Goal: Transaction & Acquisition: Subscribe to service/newsletter

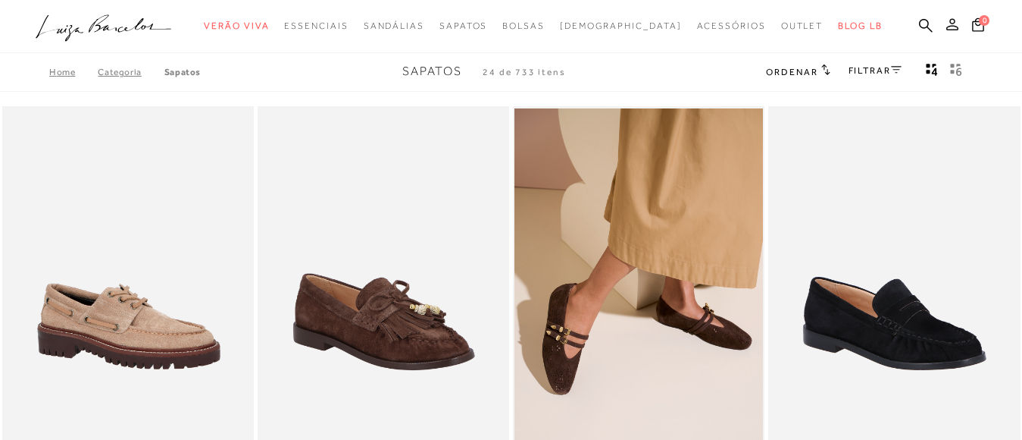
click at [947, 27] on icon at bounding box center [953, 24] width 12 height 12
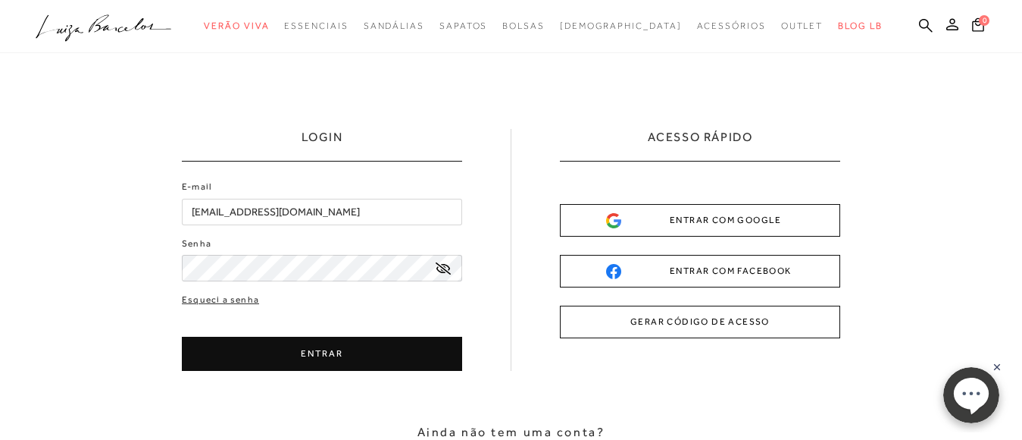
click at [316, 355] on button "ENTRAR" at bounding box center [322, 353] width 280 height 34
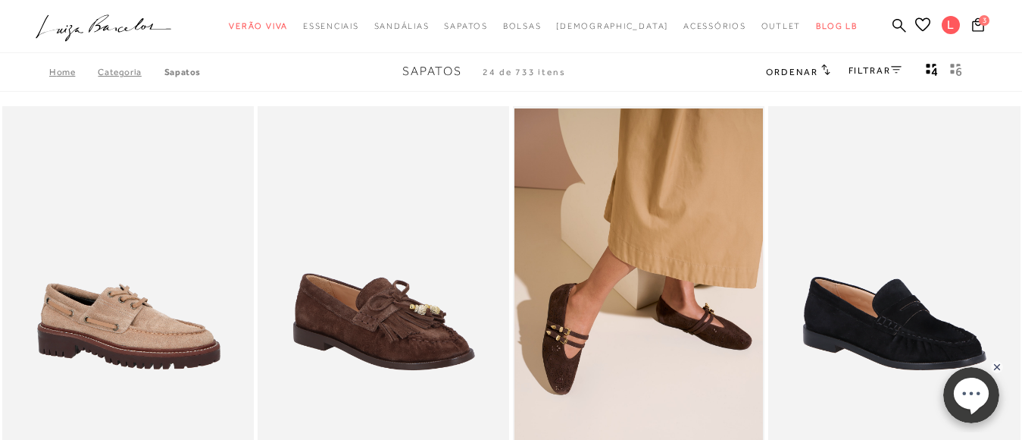
type input "[EMAIL_ADDRESS][DOMAIN_NAME]"
click at [972, 23] on icon at bounding box center [978, 24] width 12 height 14
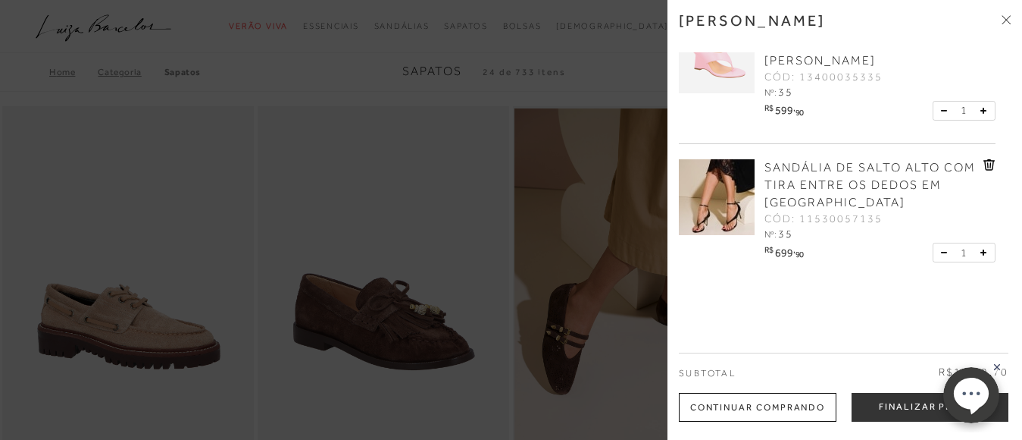
scroll to position [187, 0]
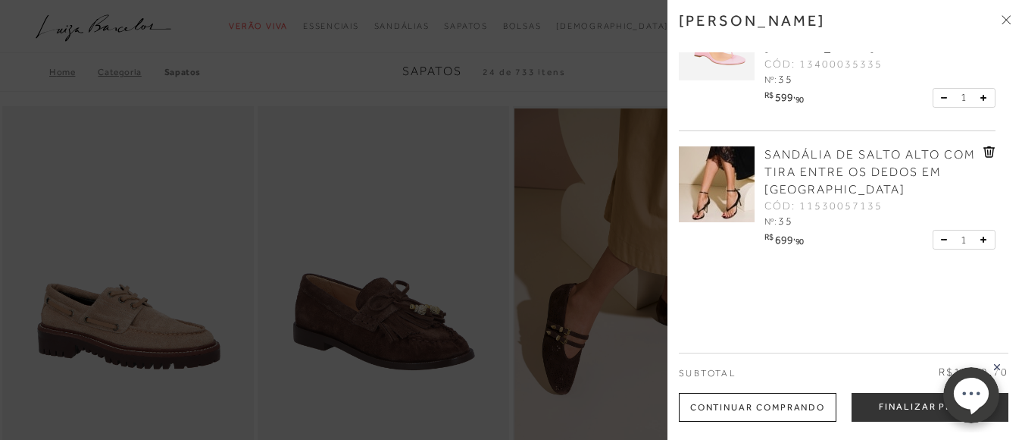
click at [997, 368] on rect at bounding box center [997, 367] width 12 height 12
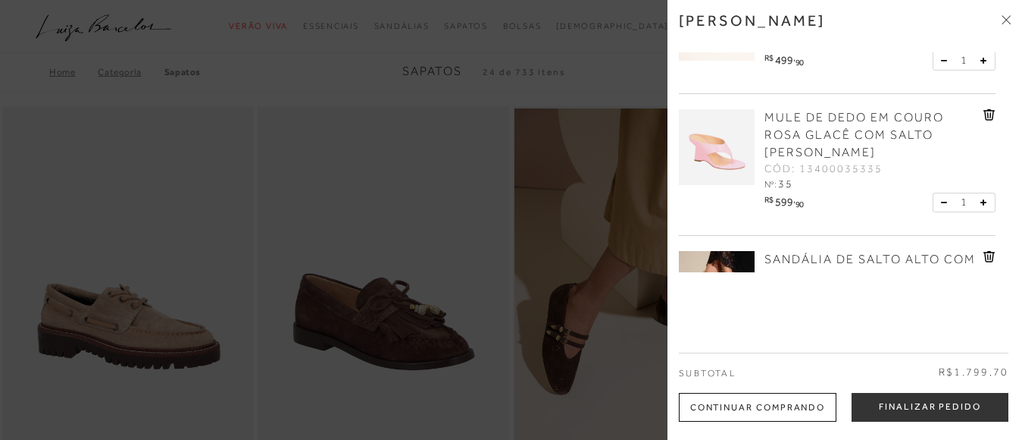
scroll to position [0, 0]
